Goal: Transaction & Acquisition: Obtain resource

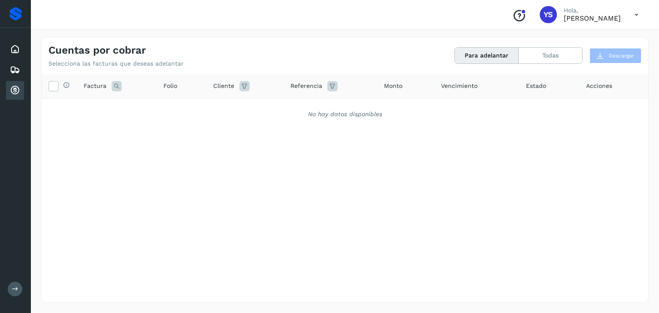
click at [12, 15] on div "Proveedores" at bounding box center [15, 14] width 12 height 14
click at [17, 57] on div "Inicio" at bounding box center [15, 49] width 18 height 19
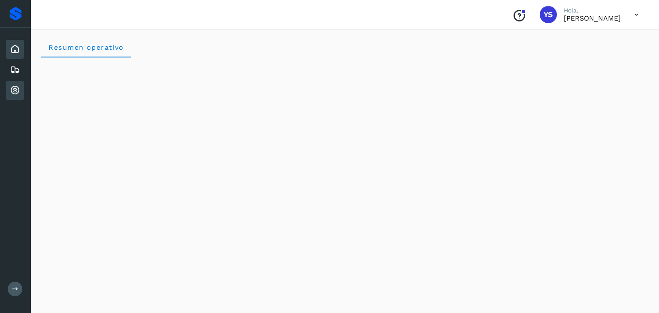
click at [15, 89] on icon at bounding box center [15, 90] width 10 height 10
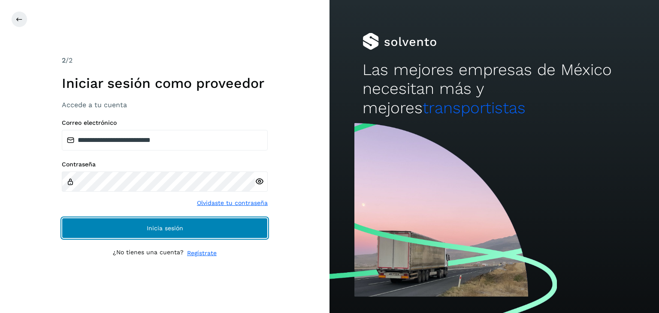
click at [138, 226] on button "Inicia sesión" at bounding box center [165, 228] width 206 height 21
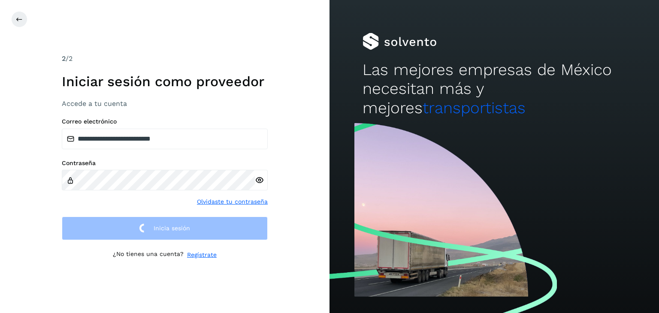
click at [190, 49] on div "**********" at bounding box center [165, 156] width 330 height 313
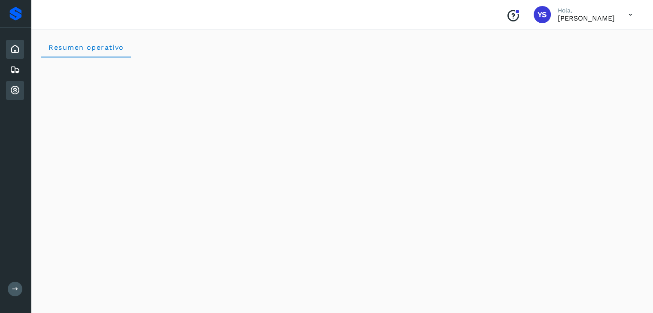
click at [12, 88] on icon at bounding box center [15, 90] width 10 height 10
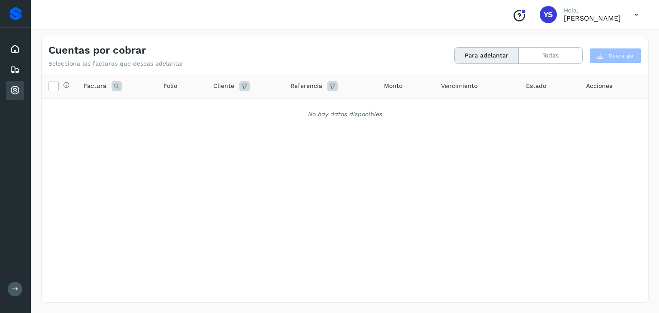
click at [495, 54] on button "Para adelantar" at bounding box center [487, 56] width 64 height 16
click at [553, 55] on button "Todas" at bounding box center [551, 56] width 64 height 16
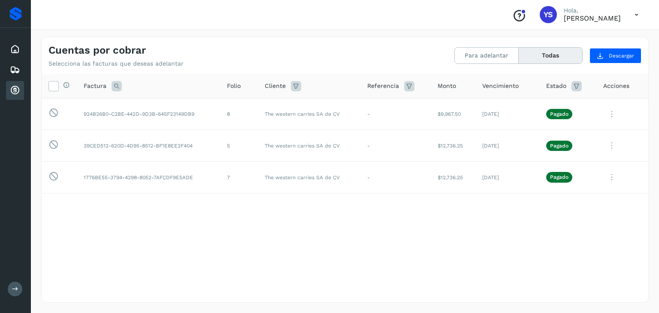
click at [223, 261] on div "Selecciona todas las facturas disponibles para adelanto Factura Folio Cliente R…" at bounding box center [345, 170] width 607 height 193
